Goal: Task Accomplishment & Management: Complete application form

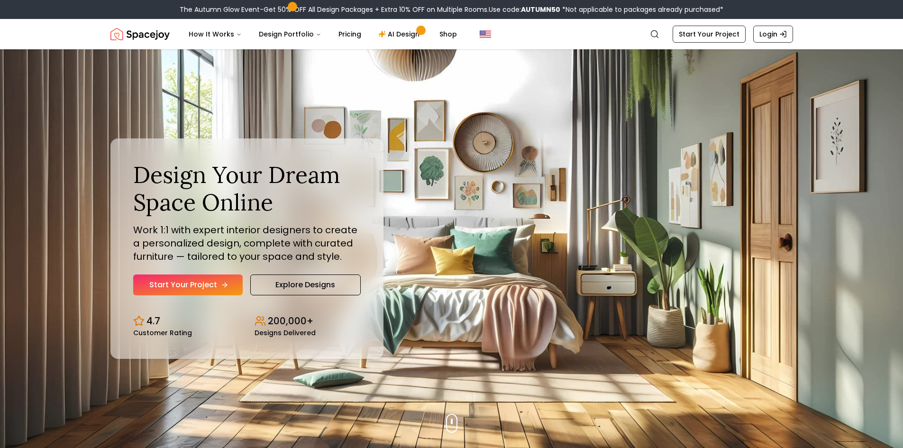
click at [220, 277] on link "Start Your Project" at bounding box center [188, 285] width 110 height 21
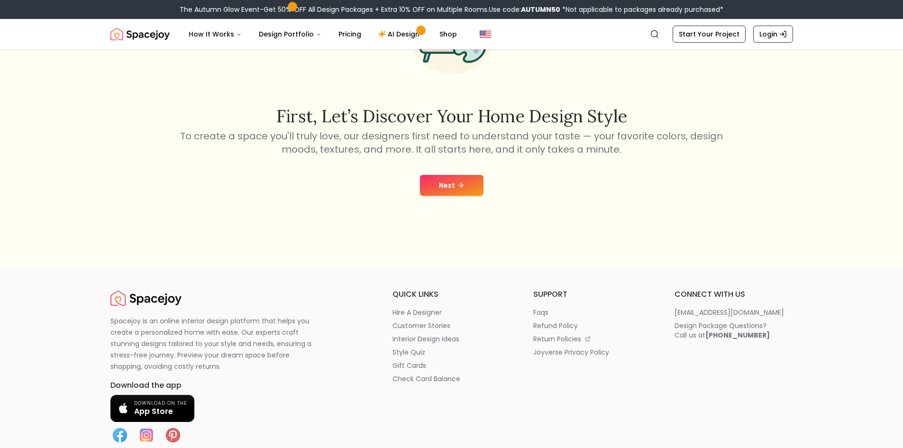
scroll to position [142, 0]
click at [461, 178] on button "Next" at bounding box center [452, 184] width 64 height 21
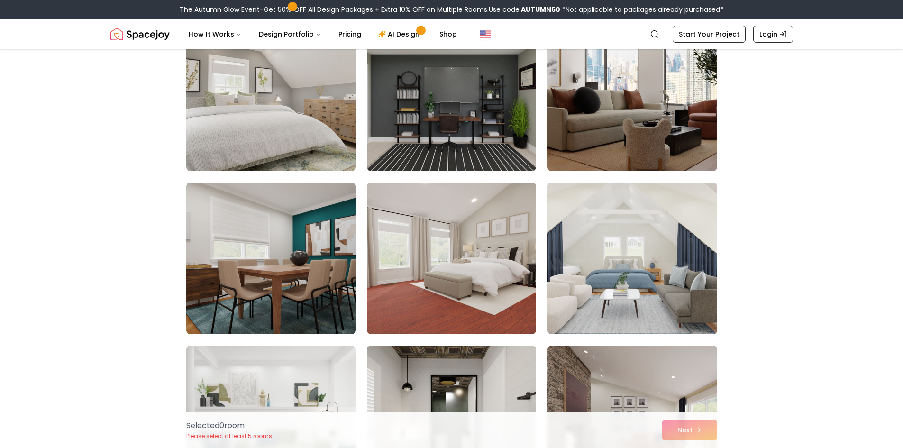
scroll to position [47, 0]
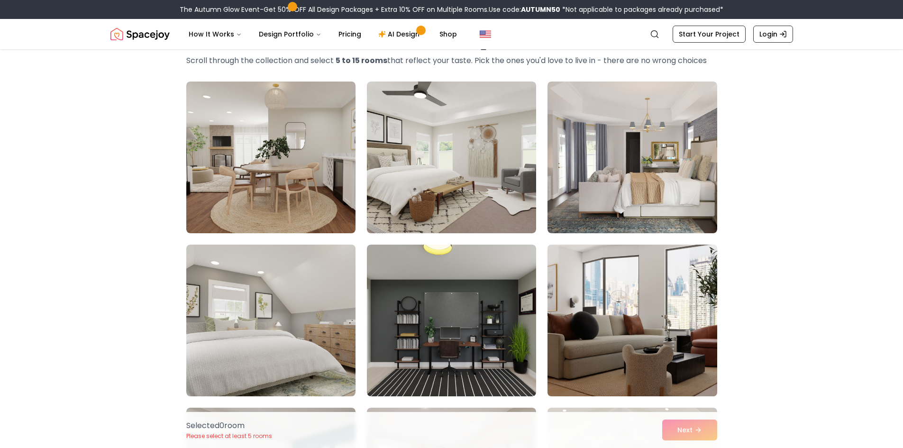
click at [638, 275] on img at bounding box center [632, 320] width 178 height 159
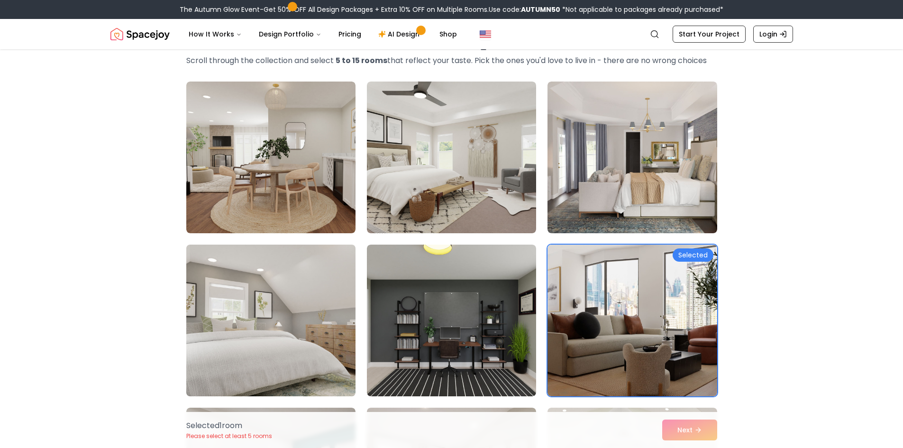
click at [268, 336] on img at bounding box center [271, 320] width 178 height 159
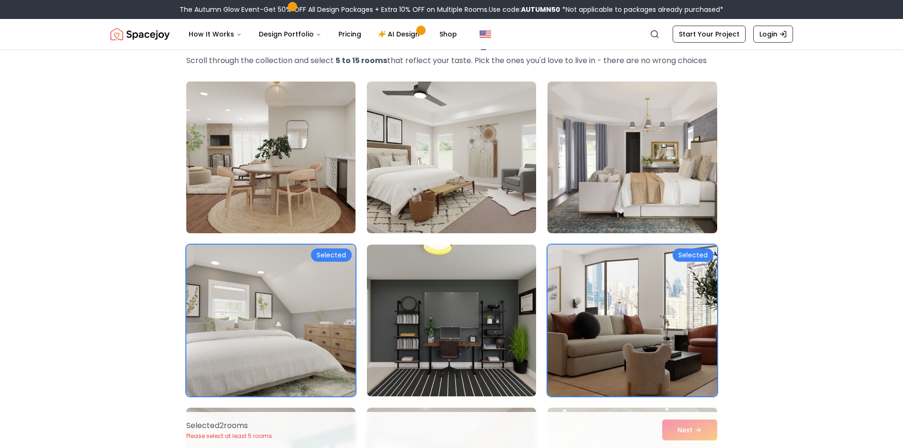
click at [309, 191] on img at bounding box center [271, 157] width 178 height 159
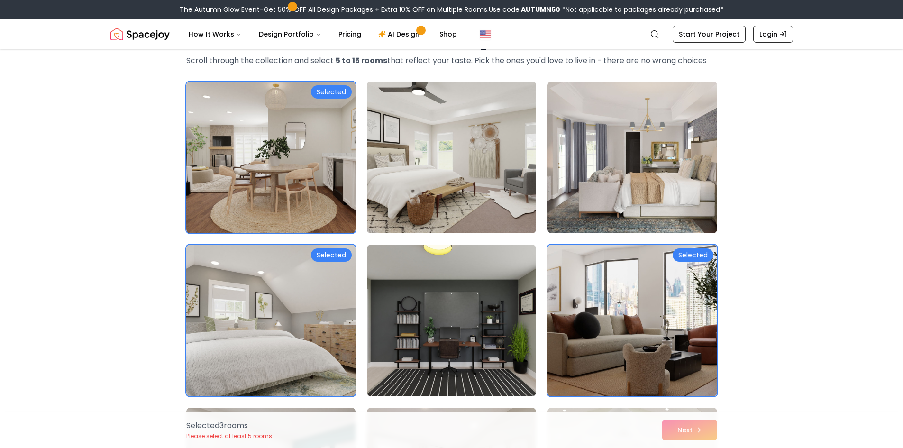
click at [491, 170] on img at bounding box center [452, 157] width 178 height 159
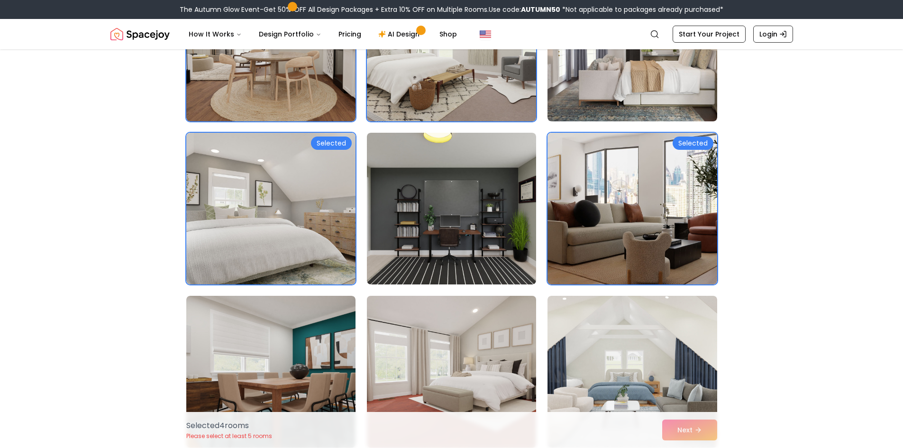
scroll to position [284, 0]
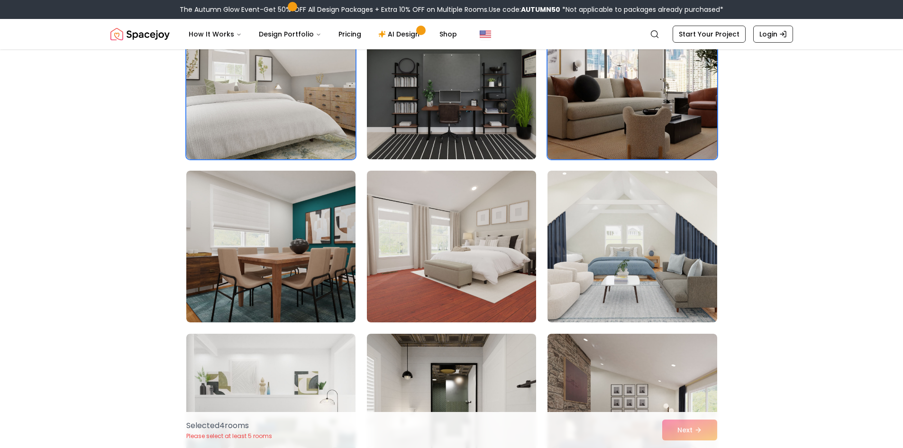
click at [474, 79] on img at bounding box center [452, 83] width 178 height 159
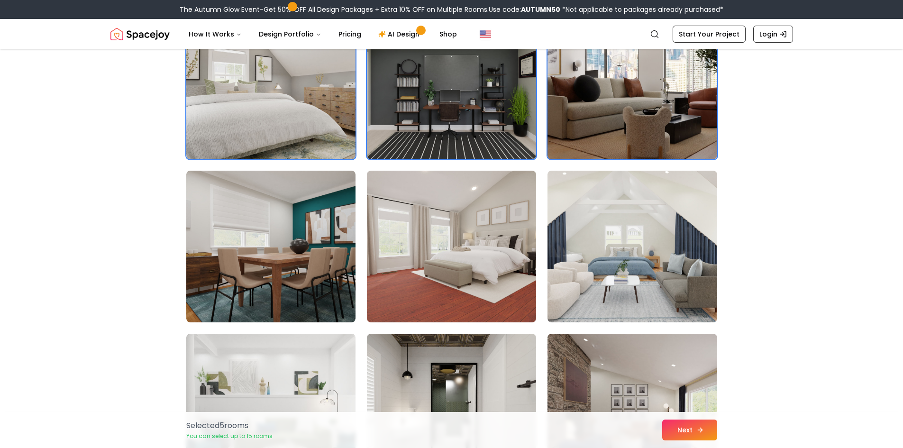
click at [704, 433] on icon at bounding box center [700, 430] width 8 height 8
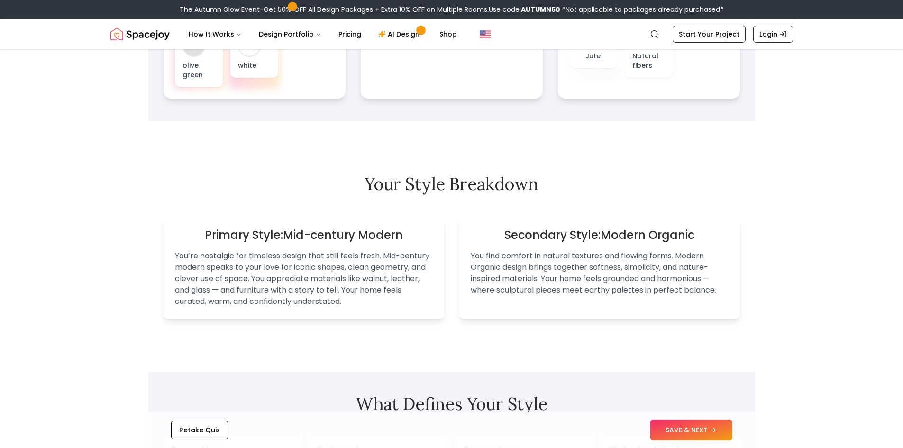
scroll to position [616, 0]
